Goal: Information Seeking & Learning: Find specific page/section

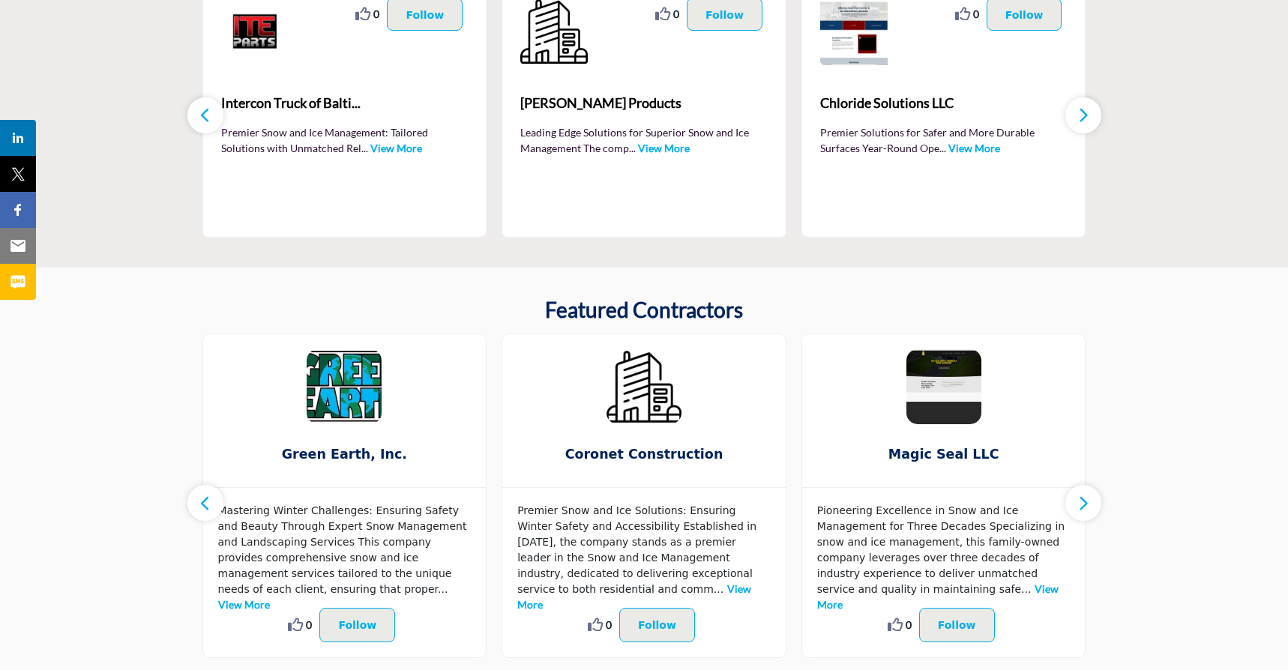
scroll to position [223, 0]
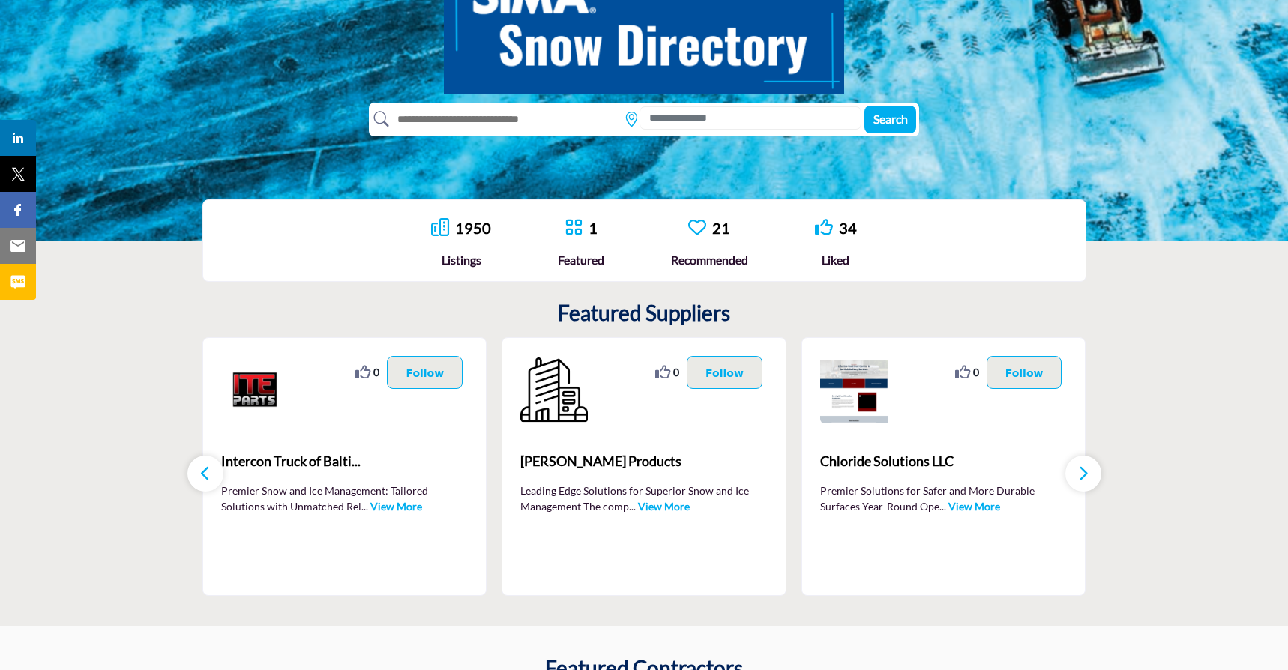
click at [1099, 478] on button "button" at bounding box center [1083, 474] width 36 height 36
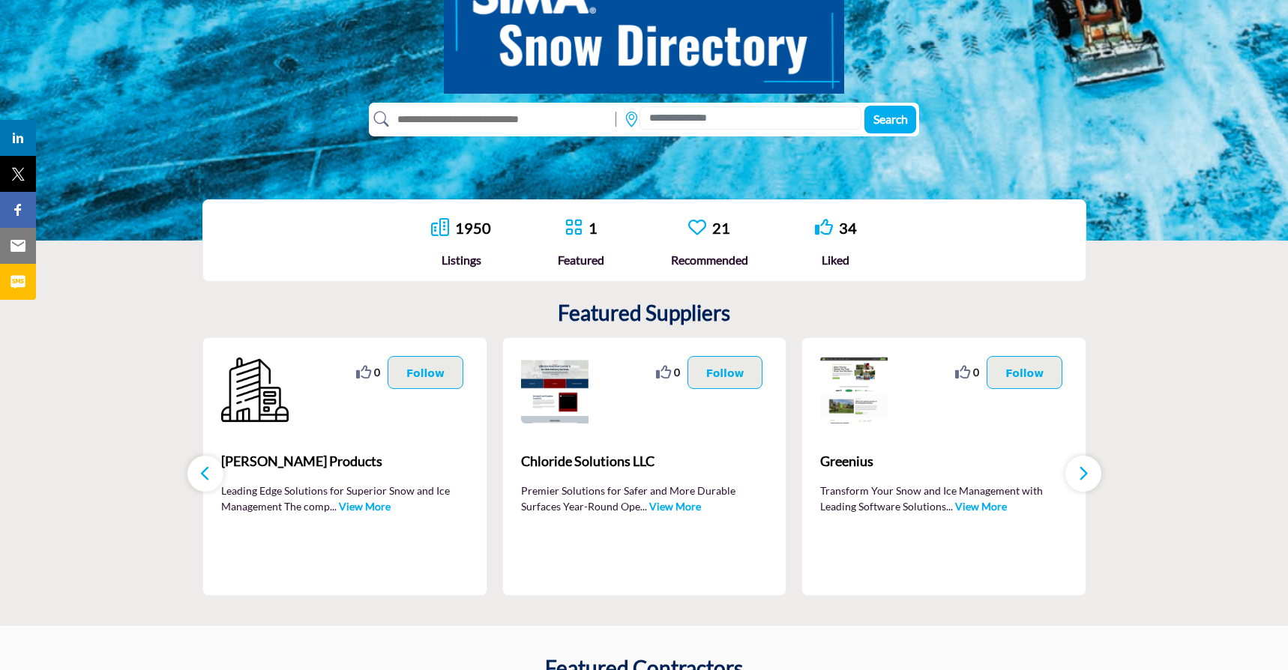
click at [1099, 478] on button "button" at bounding box center [1083, 474] width 36 height 36
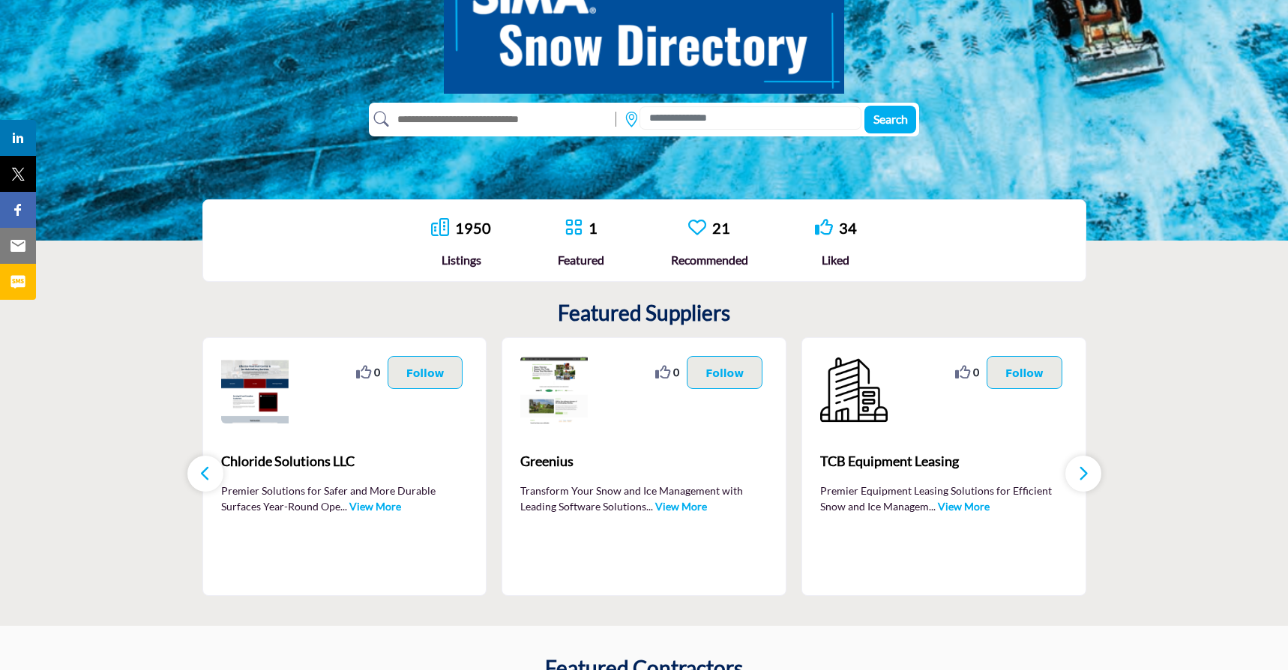
click at [1099, 478] on button "button" at bounding box center [1083, 474] width 36 height 36
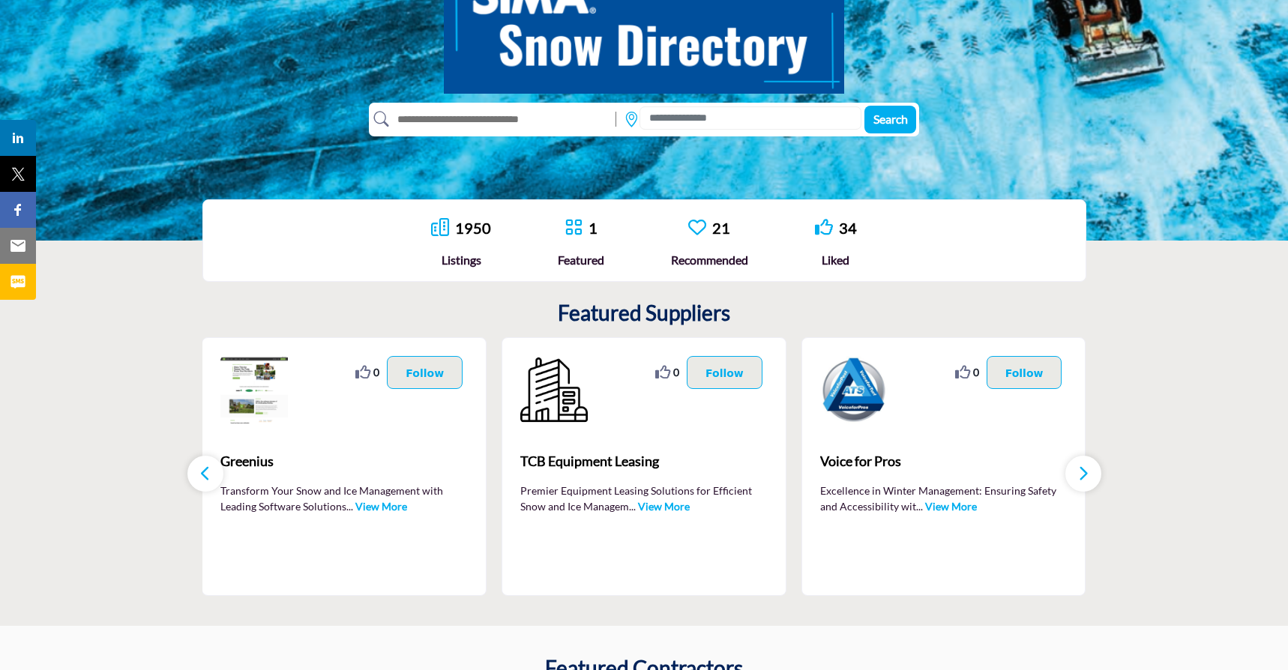
click at [346, 419] on div "0 0 Follow Following" at bounding box center [343, 389] width 247 height 67
click at [385, 508] on link "View More" at bounding box center [381, 506] width 52 height 13
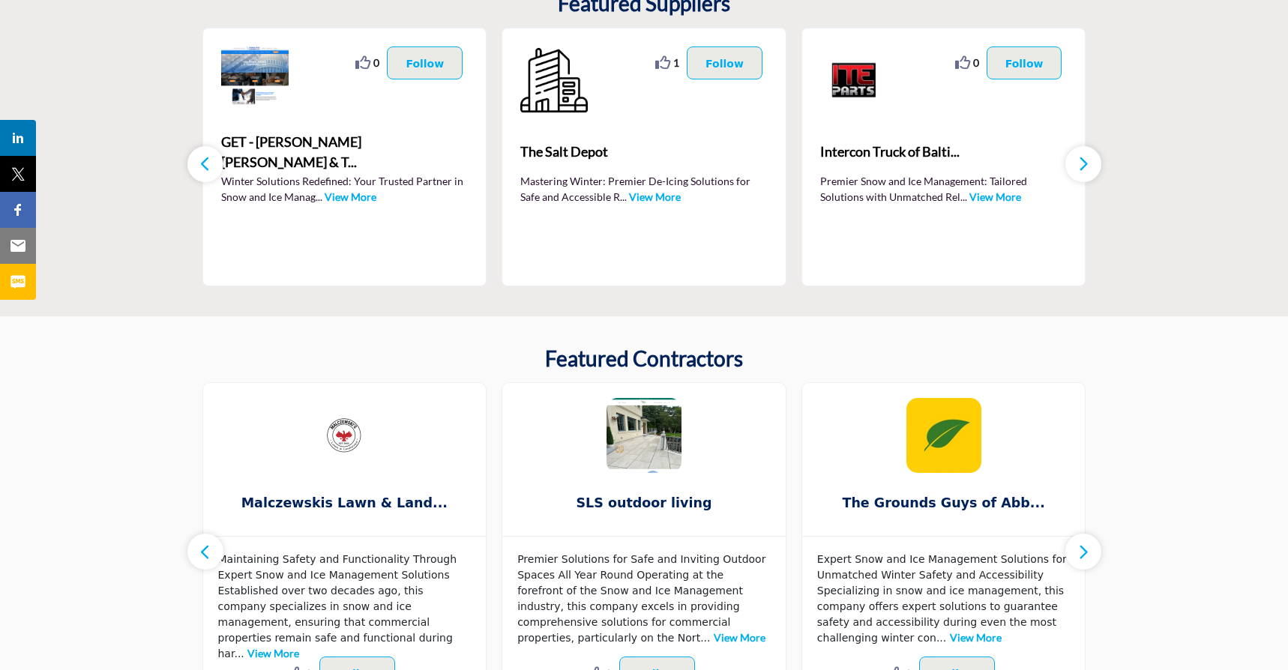
scroll to position [391, 0]
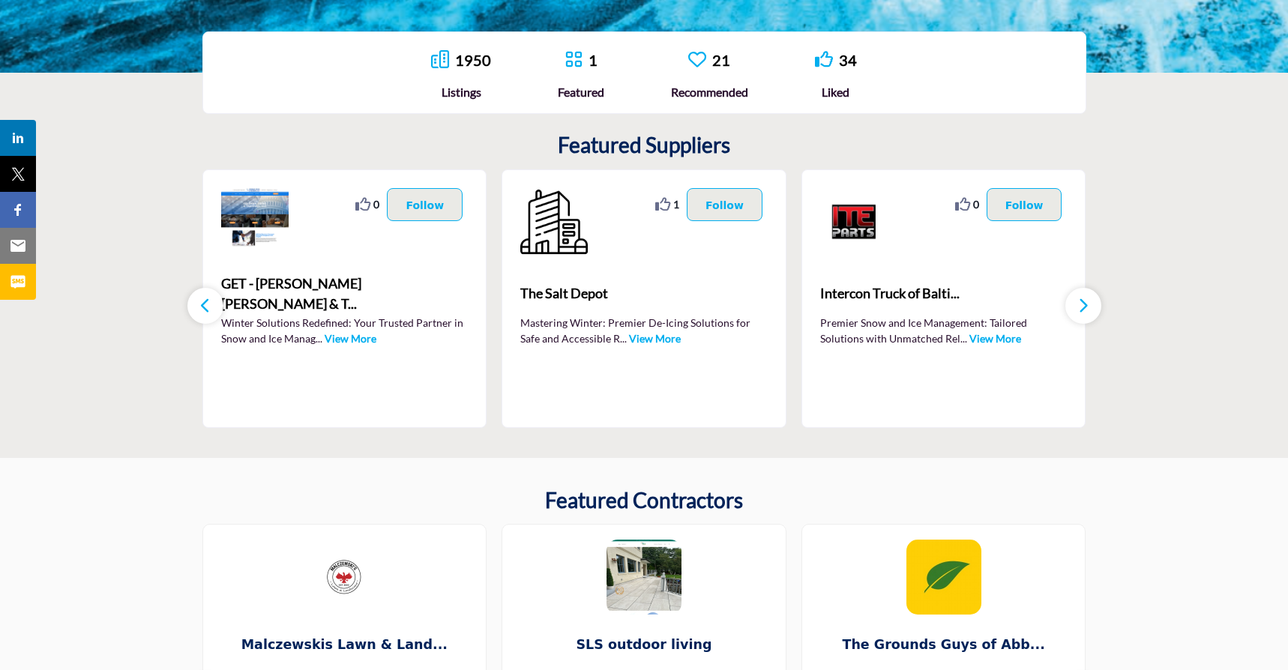
click at [335, 340] on link "View More" at bounding box center [351, 338] width 52 height 13
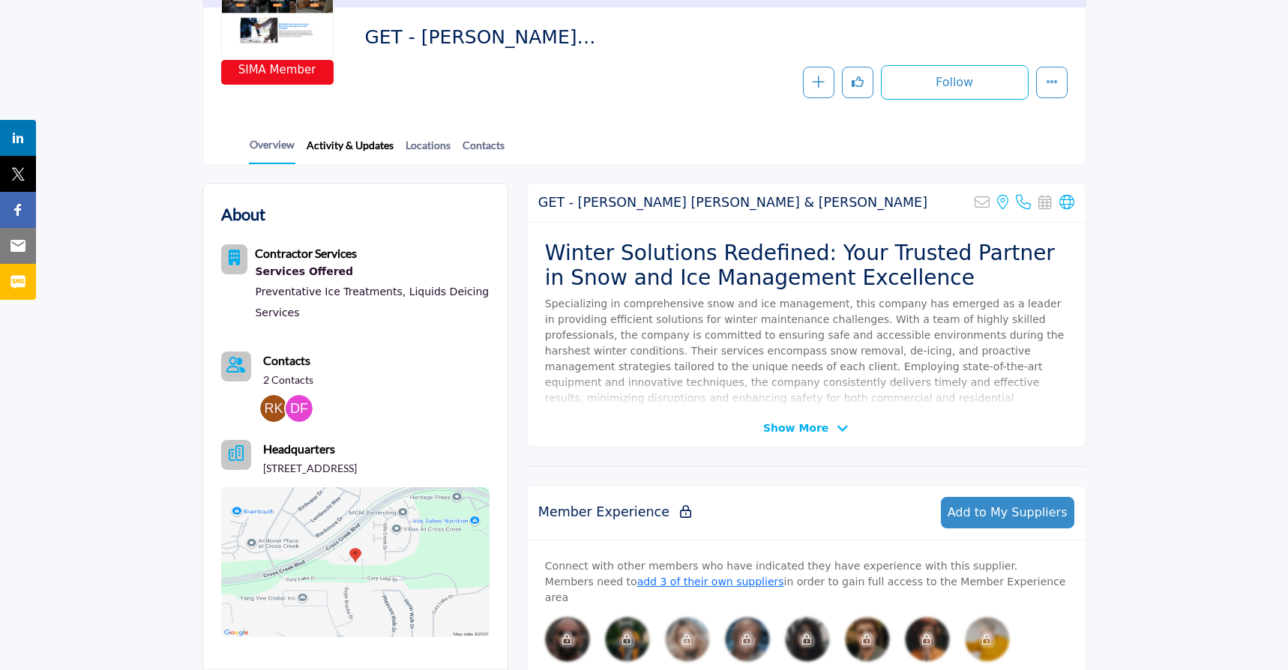
scroll to position [235, 0]
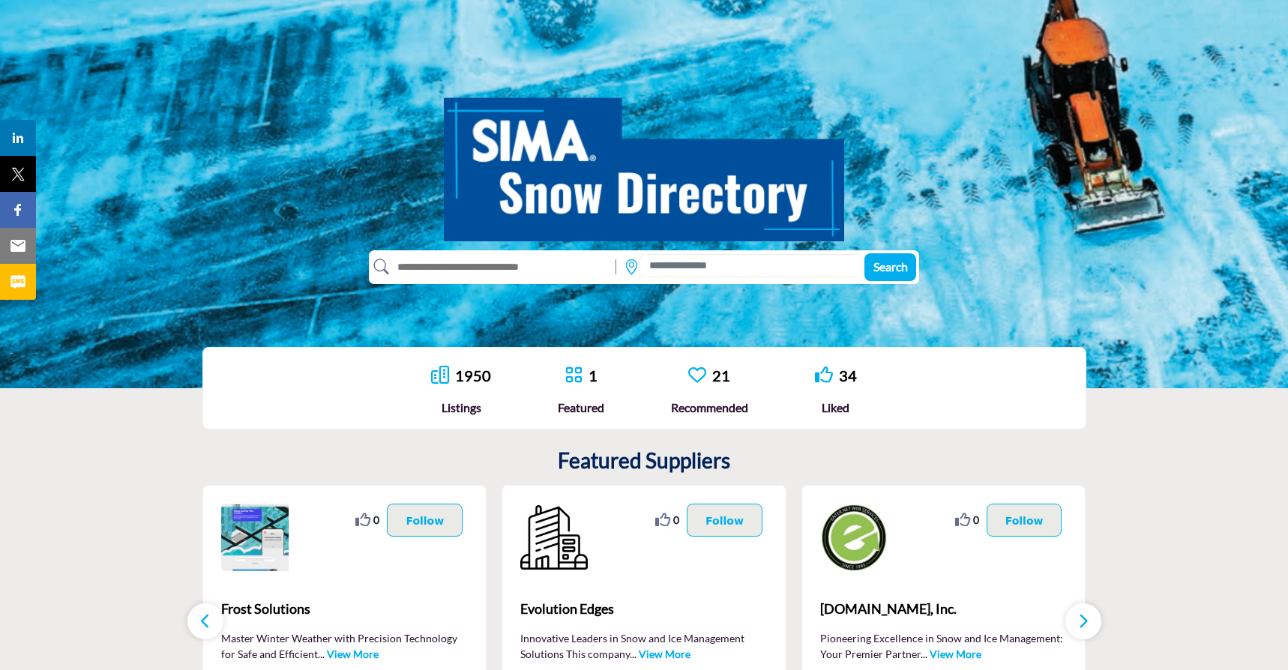
scroll to position [69, 0]
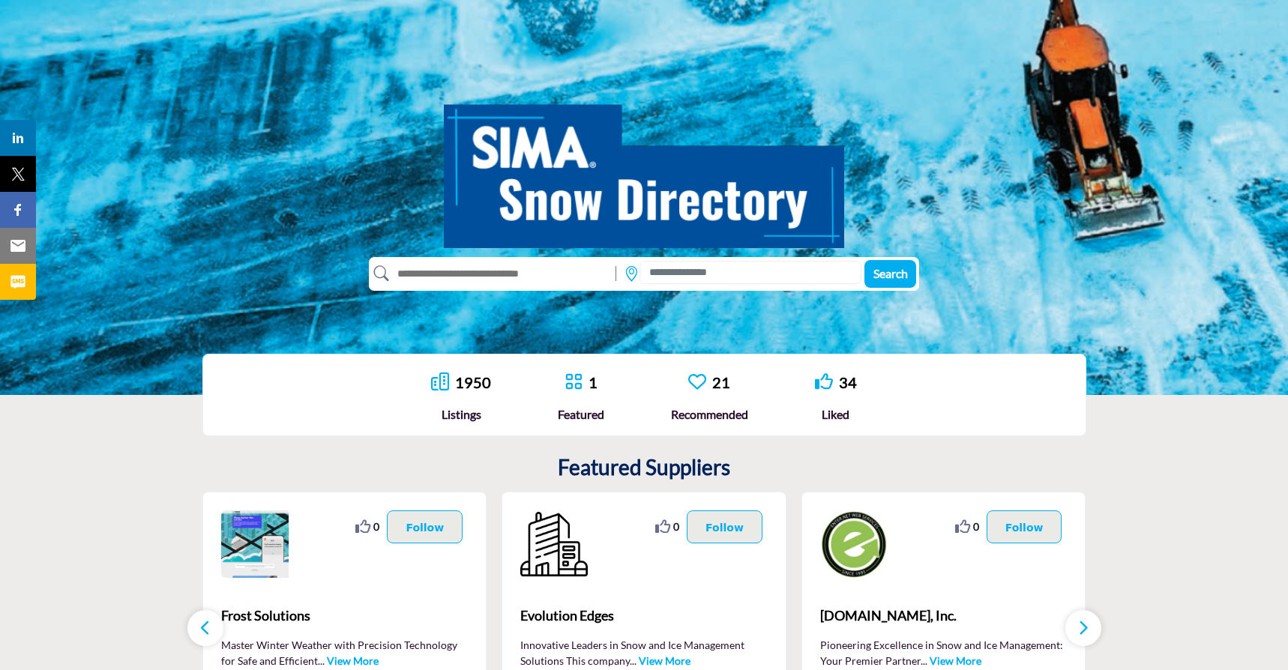
click at [461, 266] on input "text" at bounding box center [499, 274] width 220 height 24
type input "**********"
click at [864, 260] on button "Search" at bounding box center [890, 274] width 52 height 28
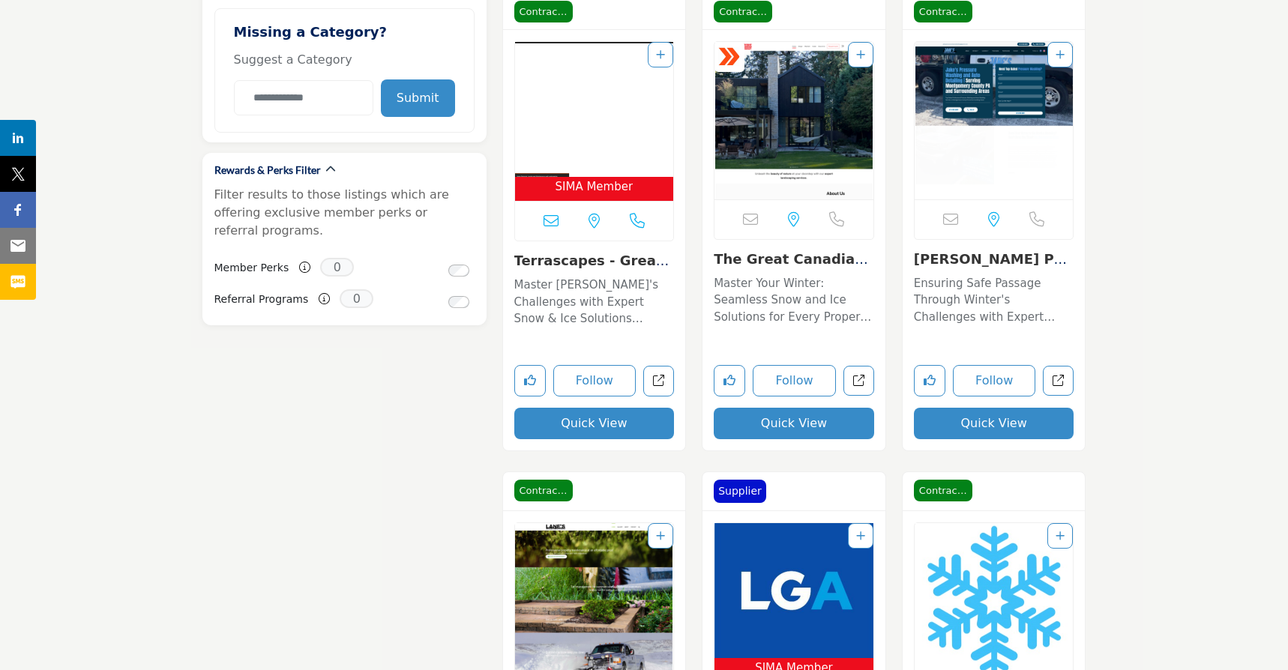
scroll to position [1490, 0]
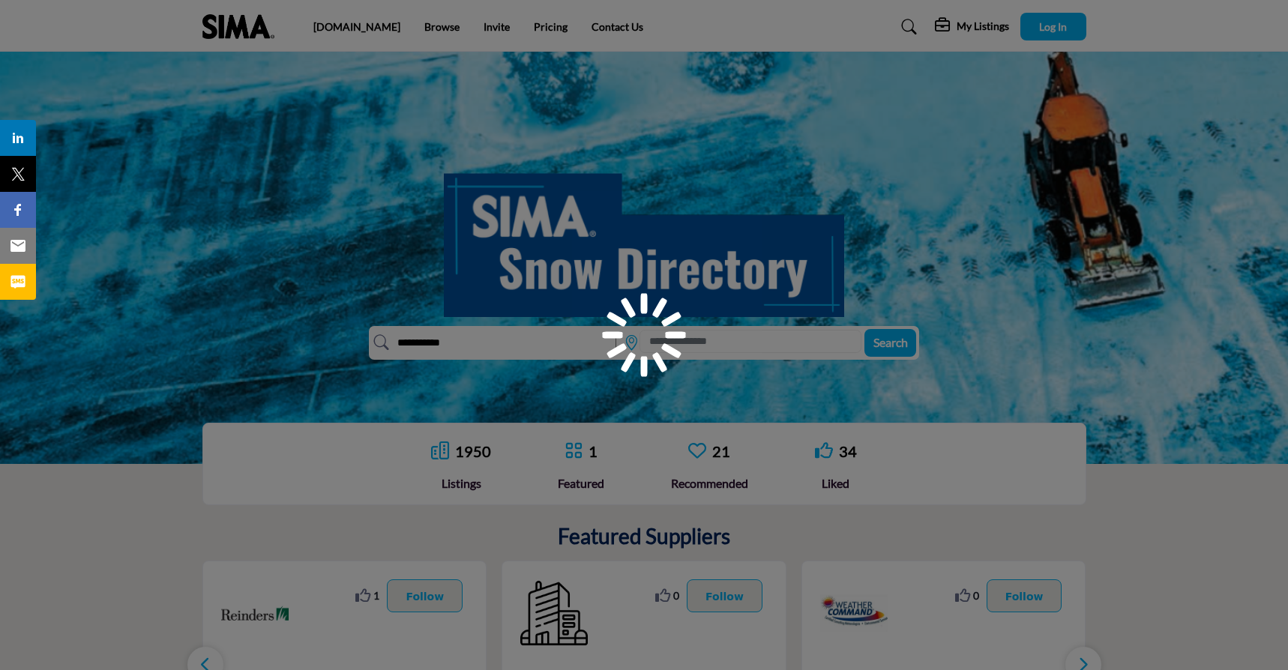
scroll to position [69, 0]
